Goal: Feedback & Contribution: Submit feedback/report problem

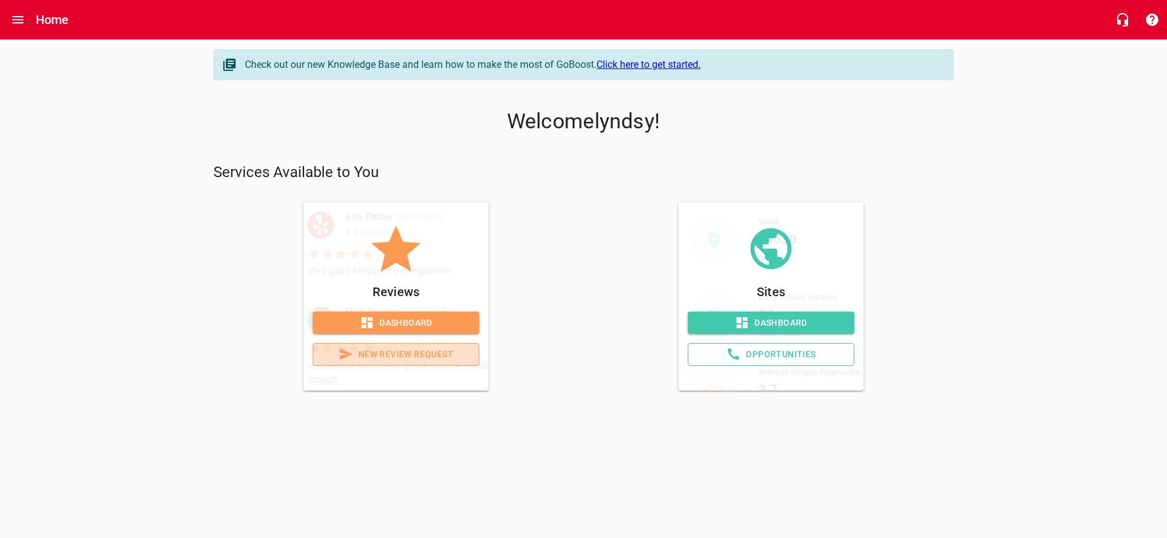
click at [408, 349] on span "New Review Request" at bounding box center [396, 354] width 146 height 15
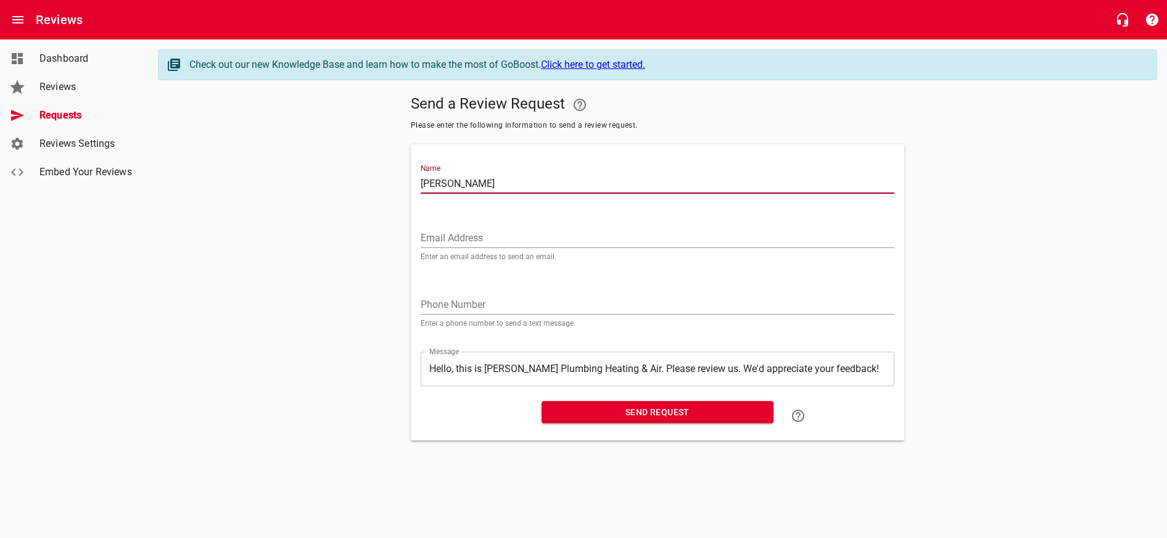
type input "[PERSON_NAME]"
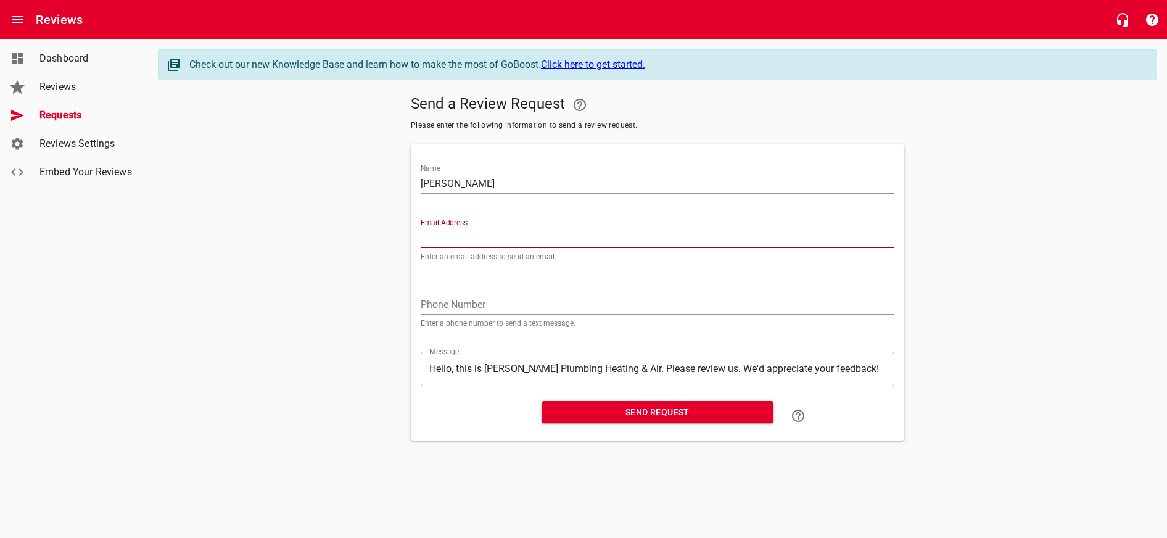
paste input "[EMAIL_ADDRESS][DOMAIN_NAME]"
type input "[EMAIL_ADDRESS][DOMAIN_NAME]"
click at [397, 297] on div "Send a Review Request Please enter the following information to send a review r…" at bounding box center [657, 265] width 999 height 350
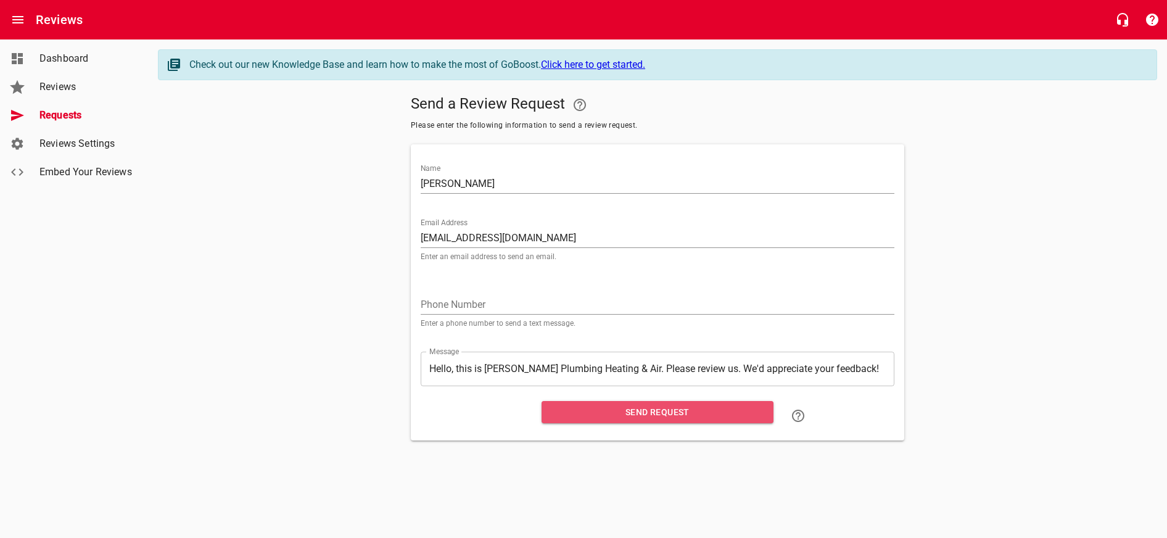
click at [609, 415] on span "Send Request" at bounding box center [657, 412] width 212 height 15
